Goal: Navigation & Orientation: Find specific page/section

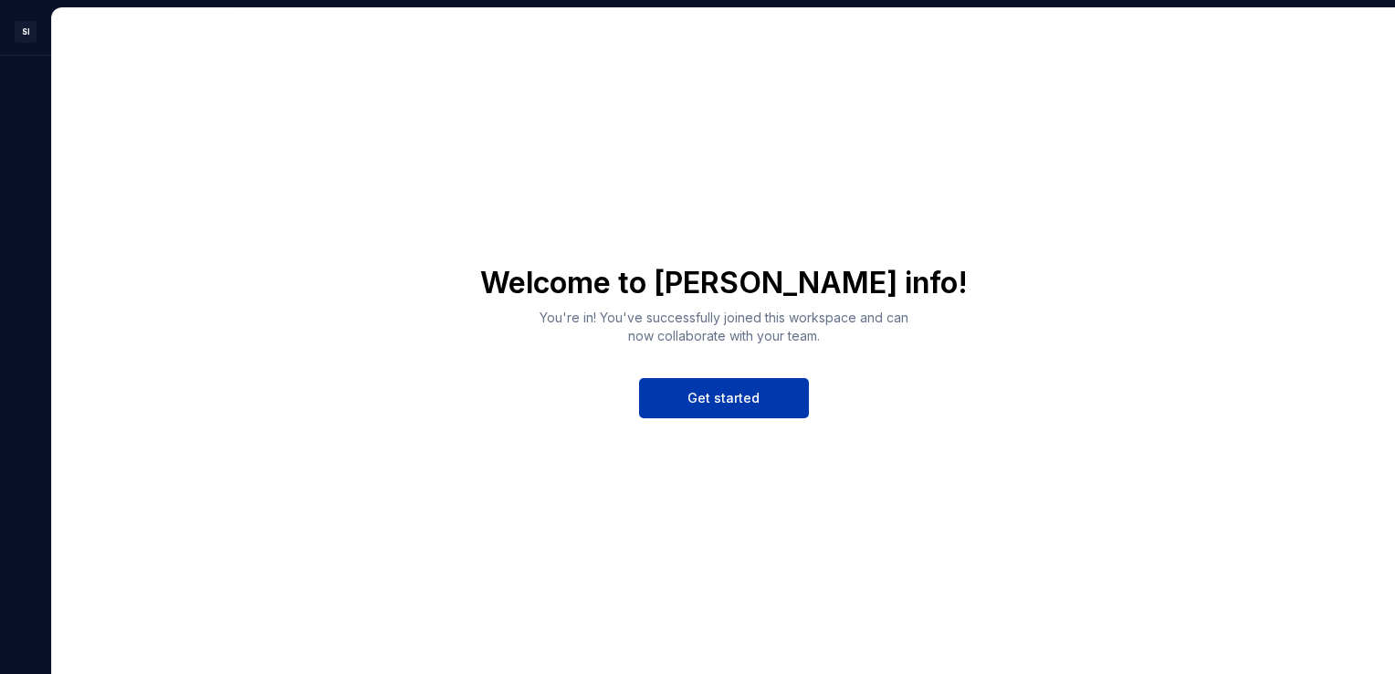
click at [709, 407] on button "Get started" at bounding box center [724, 398] width 170 height 40
